Goal: Transaction & Acquisition: Obtain resource

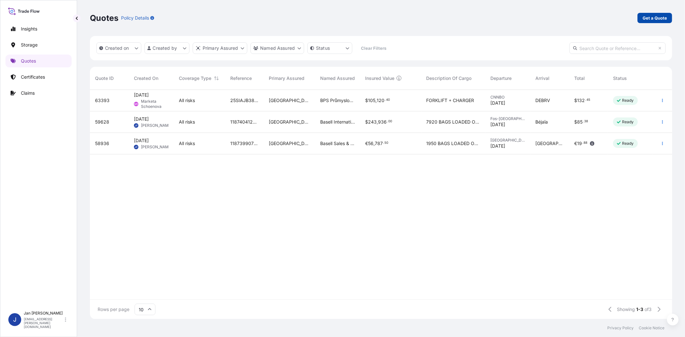
scroll to position [227, 577]
click at [671, 15] on link "Get a Quote" at bounding box center [655, 18] width 35 height 10
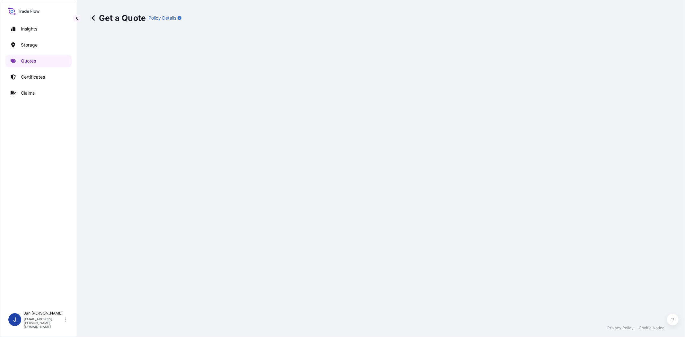
select select "Water"
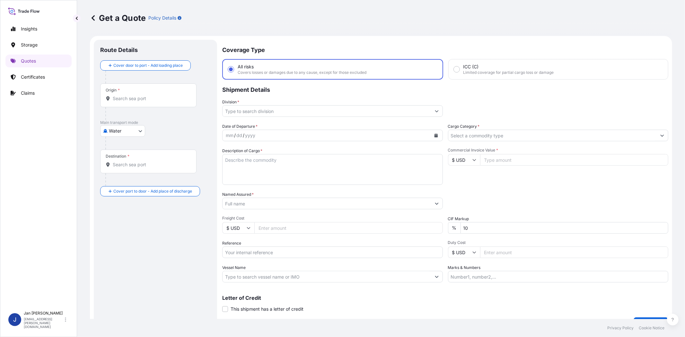
scroll to position [10, 0]
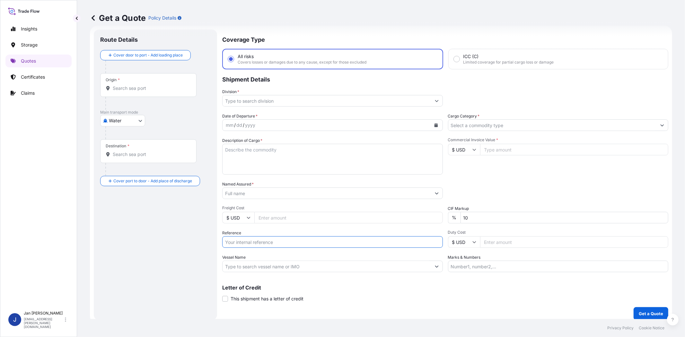
click at [281, 242] on input "Reference" at bounding box center [332, 242] width 221 height 12
paste input "1187418537 // 5013175408 5013179243 5013179242 304235969"
type input "1187418537 // 5013175408 5013179243 5013179242 304235969"
click at [270, 192] on input "Named Assured *" at bounding box center [327, 194] width 208 height 12
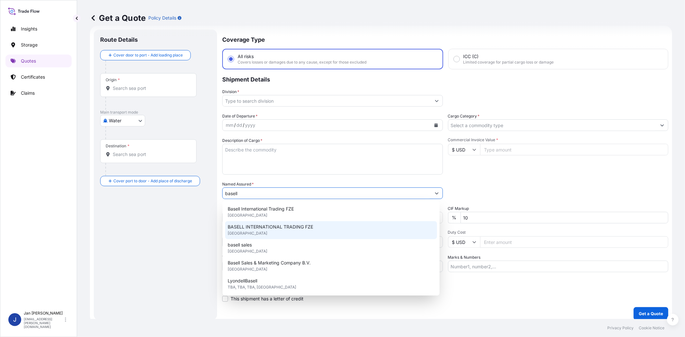
click at [291, 227] on span "BASELL INTERNATIONAL TRADING FZE" at bounding box center [270, 227] width 85 height 6
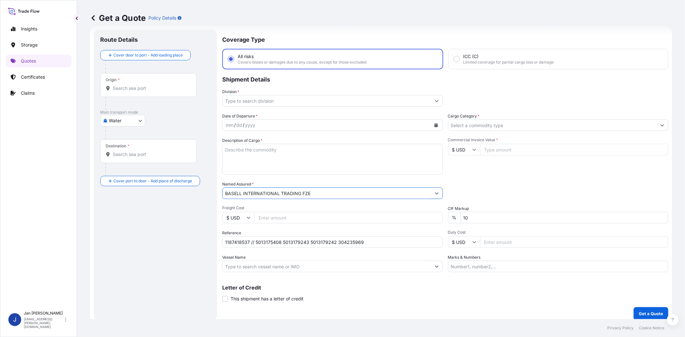
type input "BASELL INTERNATIONAL TRADING FZE"
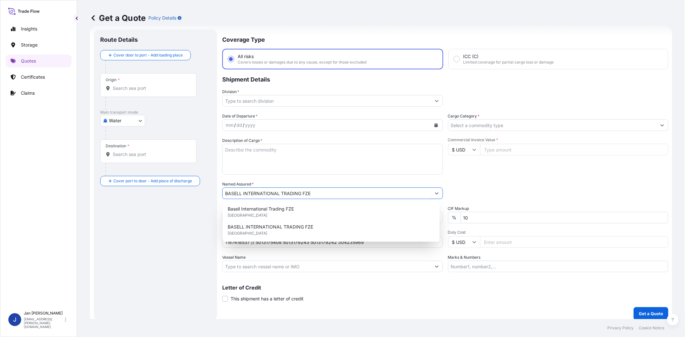
click at [502, 151] on input "Commercial Invoice Value *" at bounding box center [574, 150] width 189 height 12
paste input "19283.57"
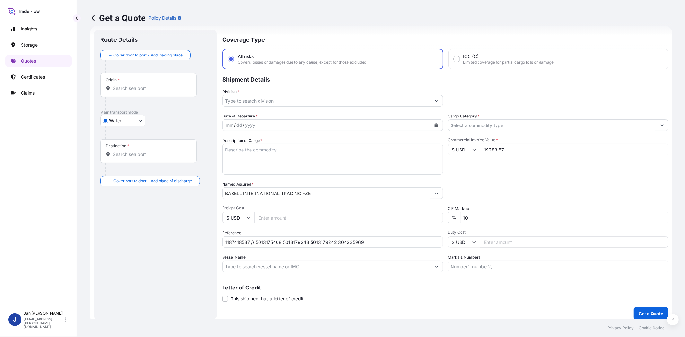
type input "19283.57"
click at [491, 129] on input "Cargo Category *" at bounding box center [552, 125] width 208 height 12
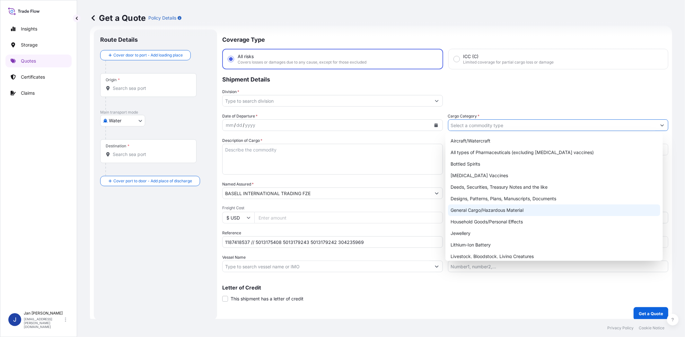
click at [479, 205] on div "General Cargo/Hazardous Material" at bounding box center [554, 211] width 212 height 12
type input "General Cargo/Hazardous Material"
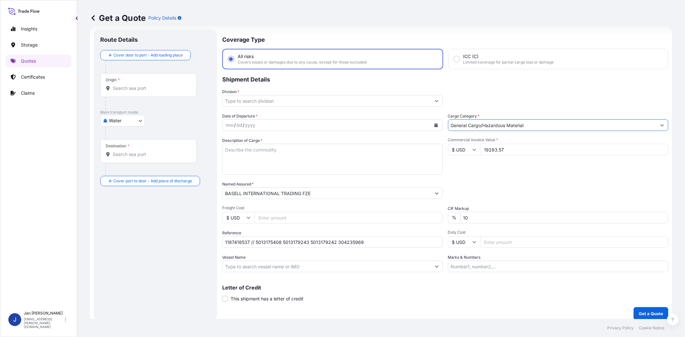
click at [307, 104] on input "Division *" at bounding box center [327, 101] width 208 height 12
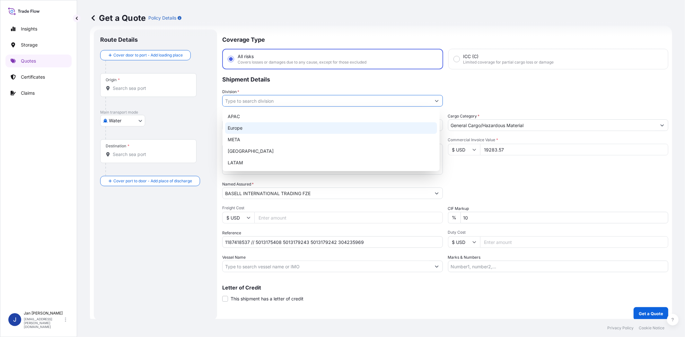
click at [287, 129] on div "Europe" at bounding box center [331, 128] width 212 height 12
type input "Europe"
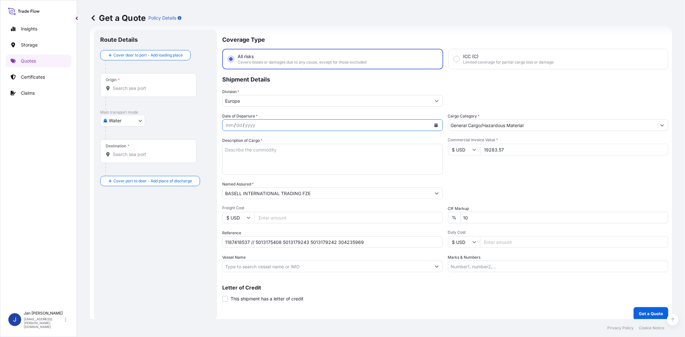
click at [434, 124] on icon "Calendar" at bounding box center [436, 125] width 4 height 4
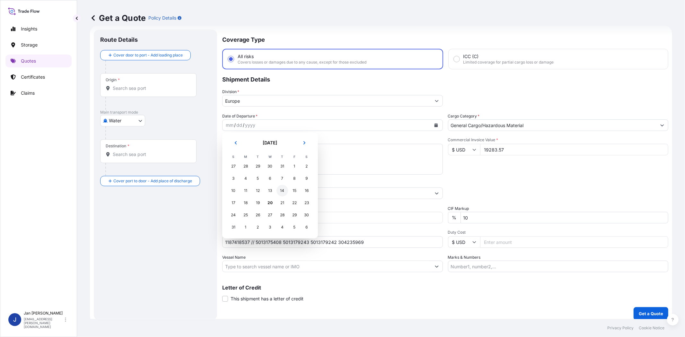
click at [282, 191] on div "14" at bounding box center [283, 191] width 12 height 12
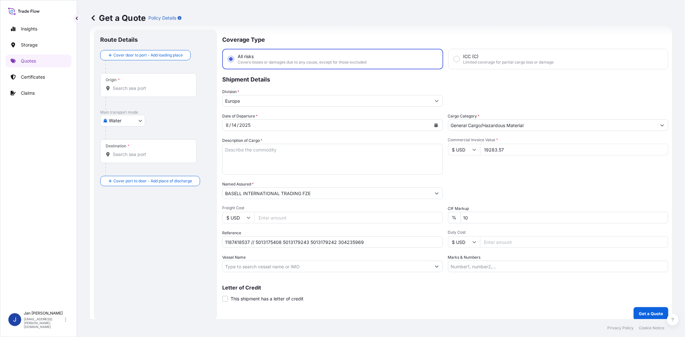
click at [500, 167] on div "Commercial Invoice Value * $ USD 19283.57" at bounding box center [558, 155] width 221 height 37
click at [326, 261] on input "Vessel Name" at bounding box center [327, 267] width 208 height 12
paste input "[PERSON_NAME]"
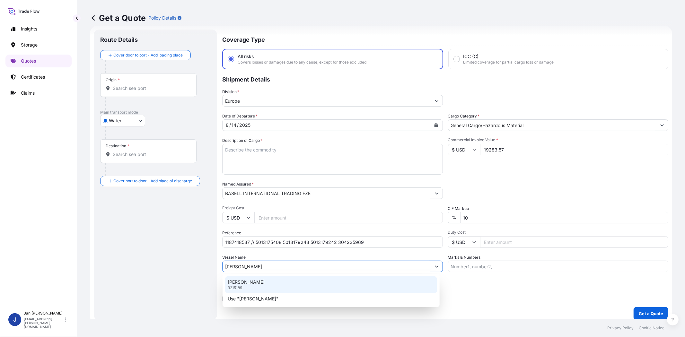
click at [265, 282] on p "[PERSON_NAME]" at bounding box center [246, 282] width 37 height 6
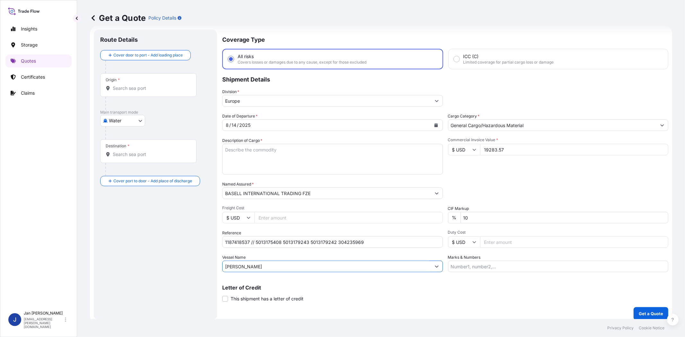
type input "[PERSON_NAME]"
click at [156, 95] on div "Origin *" at bounding box center [148, 85] width 96 height 24
click at [156, 92] on input "Origin *" at bounding box center [151, 88] width 76 height 6
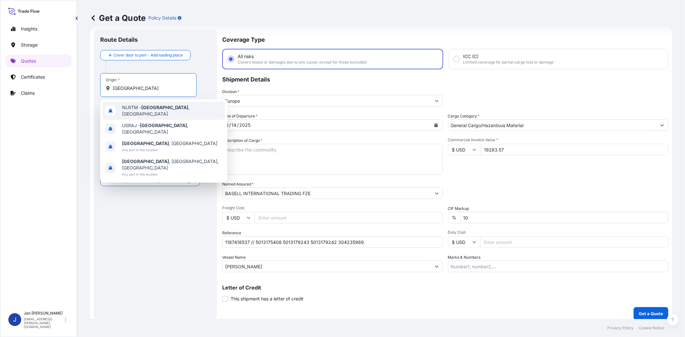
click at [154, 106] on span "NLRTM - [GEOGRAPHIC_DATA] , [GEOGRAPHIC_DATA]" at bounding box center [172, 110] width 100 height 13
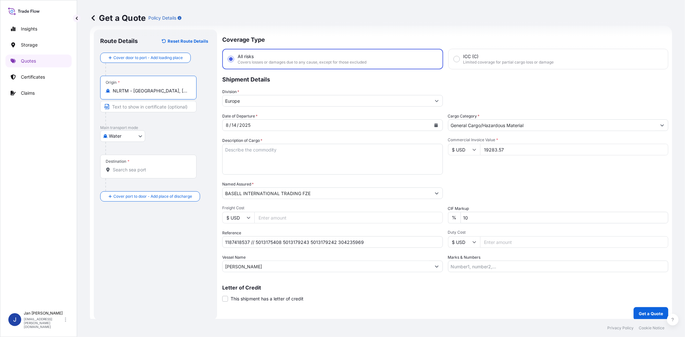
type input "NLRTM - [GEOGRAPHIC_DATA], [GEOGRAPHIC_DATA]"
click at [149, 171] on input "Destination *" at bounding box center [152, 170] width 78 height 6
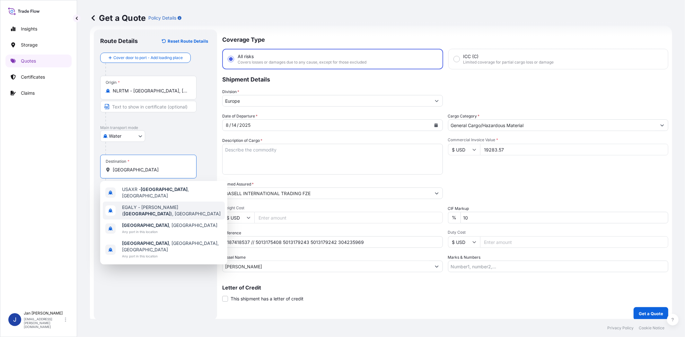
click at [161, 211] on div "[PERSON_NAME] ( [GEOGRAPHIC_DATA] ), [GEOGRAPHIC_DATA]" at bounding box center [164, 211] width 122 height 18
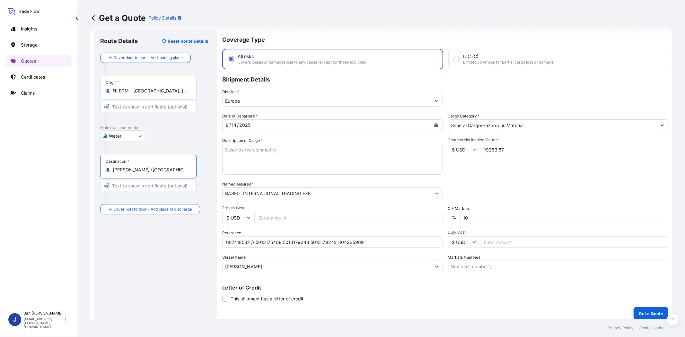
type input "[PERSON_NAME] ([GEOGRAPHIC_DATA]), [GEOGRAPHIC_DATA]"
click at [282, 155] on textarea "Description of Cargo *" at bounding box center [332, 159] width 221 height 31
paste textarea "BAGS LOADED ONTO 5 PALLETS LOADED INTO 1 20' CONTAINER(S) PURELL PE 1810E"
click at [225, 146] on textarea "BAGS LOADED ONTO 5 PALLETS LOADED INTO 1 20' CONTAINER(S) PURELL PE 1810E" at bounding box center [332, 159] width 221 height 31
click at [268, 170] on textarea "275 BAGS LOADED ONTO 5 PALLETS LOADED INTO 1 20' CONTAINER(S) PURELL PE 1810E" at bounding box center [332, 159] width 221 height 31
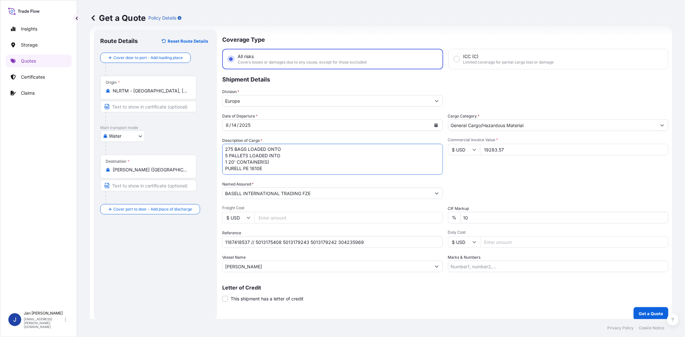
click at [228, 167] on textarea "275 BAGS LOADED ONTO 5 PALLETS LOADED INTO 1 20' CONTAINER(S) PURELL PE 1810E" at bounding box center [332, 159] width 221 height 31
paste textarea "BAGS LOADED ONTO 3 PALLETS LOADED INTO 1 20' CONTAINER(S) PURELL PE 1840H"
type textarea "275 BAGS LOADED ONTO 5 PALLETS LOADED INTO 1 20' CONTAINER(S) PURELL PE 1810E 1…"
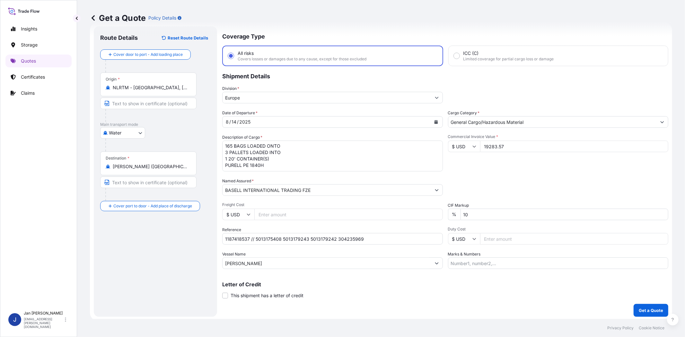
scroll to position [14, 0]
click at [481, 259] on input "Marks & Numbers" at bounding box center [558, 263] width 221 height 12
paste input "ACID : 2051388022025070034 EGYPTIAN IMPORTER TAX ID: 205138802 FOREIGN EXPORTER…"
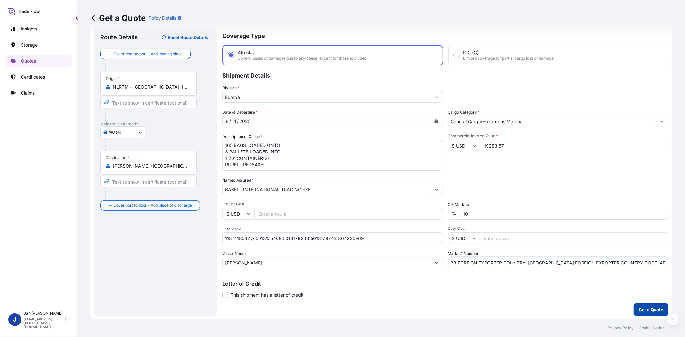
type input "ACID : 2051388022025070034 EGYPTIAN IMPORTER TAX ID: 205138802 FOREIGN EXPORTER…"
click at [648, 309] on p "Get a Quote" at bounding box center [651, 310] width 24 height 6
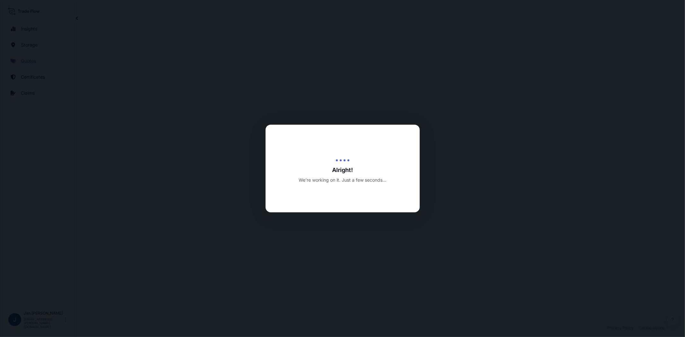
select select "Water"
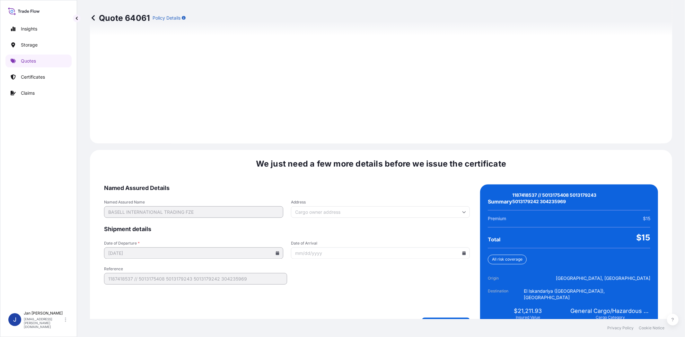
scroll to position [866, 0]
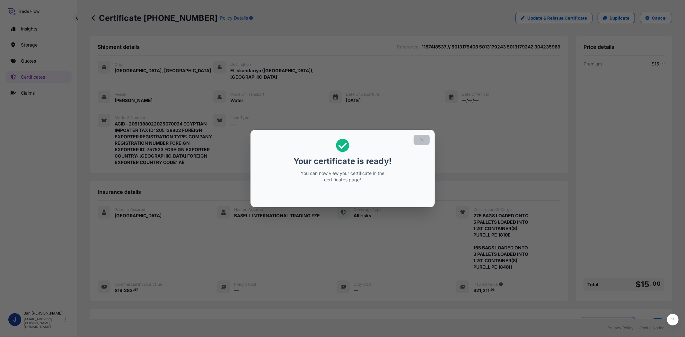
click at [421, 139] on icon "button" at bounding box center [422, 140] width 6 height 6
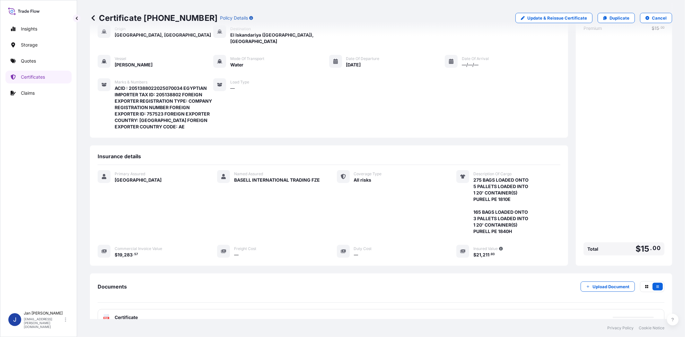
scroll to position [91, 0]
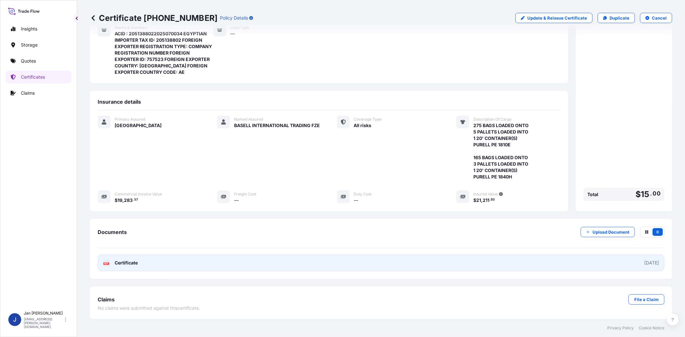
click at [107, 263] on text "PDF" at bounding box center [106, 264] width 4 height 2
